Goal: Transaction & Acquisition: Obtain resource

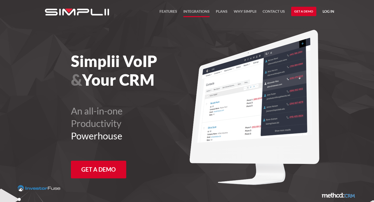
click at [196, 11] on link "Integrations" at bounding box center [197, 12] width 26 height 9
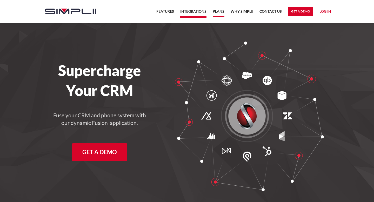
click at [218, 8] on link "Plans" at bounding box center [219, 12] width 12 height 9
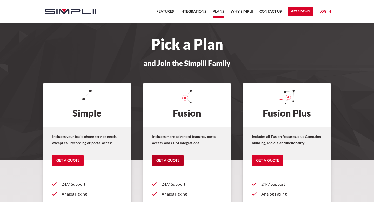
click at [168, 162] on link "Get a Quote" at bounding box center [167, 160] width 31 height 11
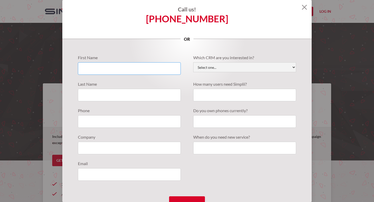
click at [119, 70] on input "Quote Requests" at bounding box center [129, 68] width 103 height 12
type input "Edwin"
type input "Correa"
type input "4044578390"
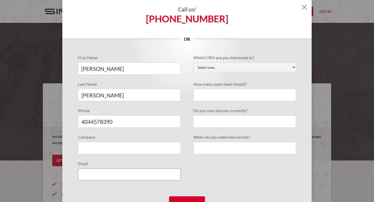
type input "Correaedwin7@gmail.com"
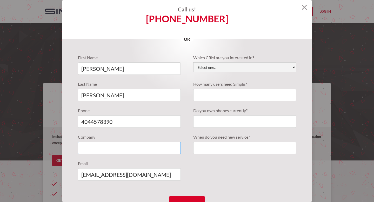
click at [128, 147] on input "Quote Requests" at bounding box center [129, 148] width 103 height 12
type input "Merck Roofing"
click at [228, 69] on select "Select one... Active Campaign Autotask ChildCareCRM Close.io ConnectWise Copper…" at bounding box center [244, 67] width 103 height 10
select select "JobNimbus"
click at [193, 62] on select "Select one... Active Campaign Autotask ChildCareCRM Close.io ConnectWise Copper…" at bounding box center [244, 67] width 103 height 10
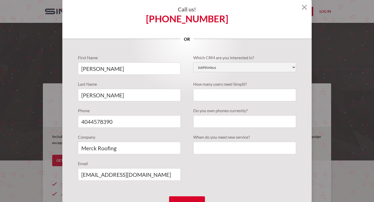
click at [223, 85] on label "How many users need Simplii?" at bounding box center [244, 84] width 103 height 6
click at [299, 67] on div "First Name Edwin Last Name Correa Phone 4044578390 Company Merck Roofing Email …" at bounding box center [187, 136] width 250 height 195
click at [295, 67] on select "Select one... Active Campaign Autotask ChildCareCRM Close.io ConnectWise Copper…" at bounding box center [244, 67] width 103 height 10
click at [193, 62] on select "Select one... Active Campaign Autotask ChildCareCRM Close.io ConnectWise Copper…" at bounding box center [244, 67] width 103 height 10
click at [219, 95] on input "Quote Requests" at bounding box center [244, 95] width 103 height 12
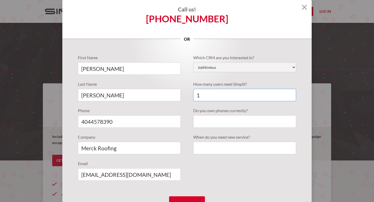
type input "1"
click at [215, 110] on label "Do you own phones currently?" at bounding box center [244, 111] width 103 height 6
click at [214, 125] on input "Quote Requests" at bounding box center [244, 121] width 103 height 12
click at [218, 120] on input "Quote Requests" at bounding box center [244, 121] width 103 height 12
type input "no"
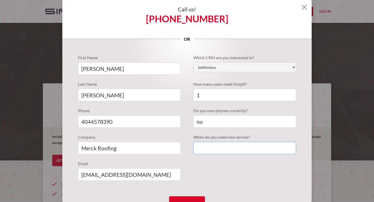
click at [221, 148] on input "Quote Requests" at bounding box center [244, 148] width 103 height 12
click at [259, 177] on div "First Name Edwin Last Name Correa Phone 4044578390 Company Merck Roofing Email …" at bounding box center [187, 121] width 218 height 133
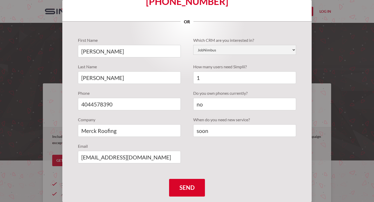
scroll to position [18, 0]
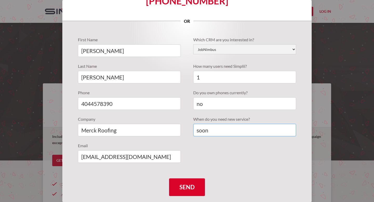
click at [219, 133] on input "soon" at bounding box center [244, 130] width 103 height 12
type input "s"
type input "w"
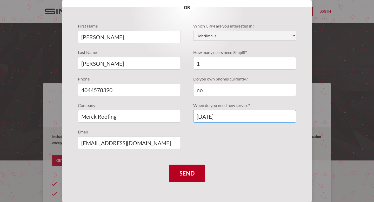
type input "within 2 weeks"
click at [187, 173] on input "Send" at bounding box center [187, 174] width 36 height 18
type input "Please wait..."
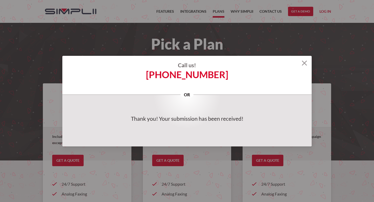
scroll to position [0, 0]
click at [307, 65] on img at bounding box center [304, 63] width 5 height 5
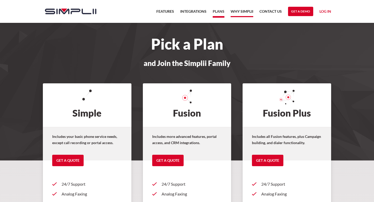
click at [239, 11] on link "Why Simplii" at bounding box center [242, 12] width 23 height 9
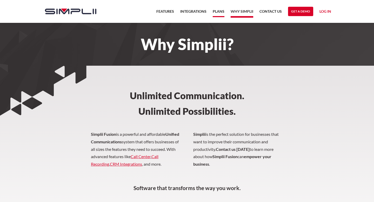
click at [223, 13] on link "Plans" at bounding box center [219, 12] width 12 height 9
